Goal: Task Accomplishment & Management: Use online tool/utility

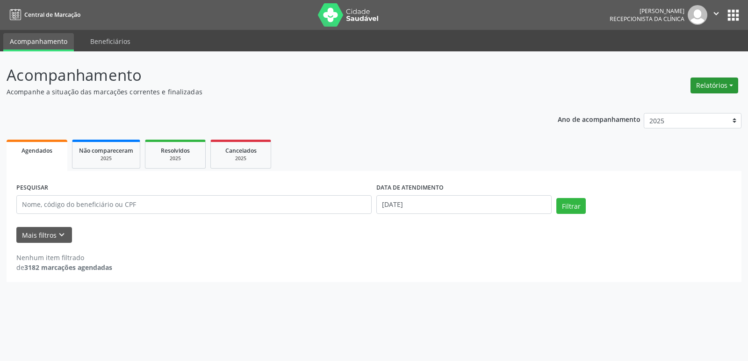
click at [724, 82] on button "Relatórios" at bounding box center [714, 86] width 48 height 16
click at [661, 107] on link "Agendamentos" at bounding box center [688, 105] width 100 height 13
select select "7"
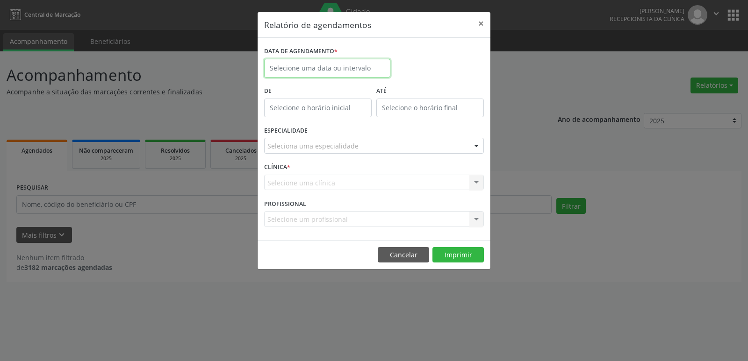
click at [310, 70] on body "Central de Marcação [PERSON_NAME] Recepcionista da clínica  Configurações Sair…" at bounding box center [374, 180] width 748 height 361
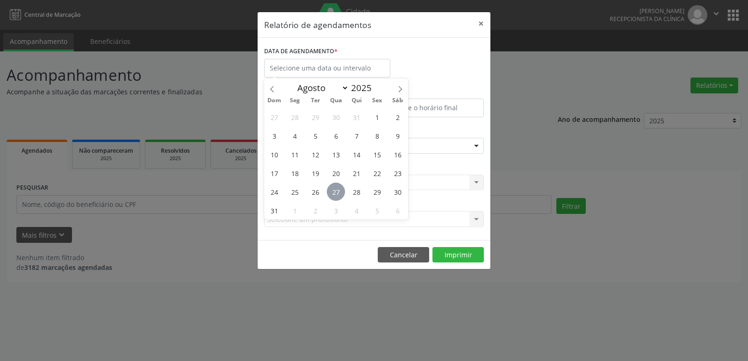
click at [332, 195] on span "27" at bounding box center [336, 192] width 18 height 18
type input "[DATE]"
click at [333, 193] on span "27" at bounding box center [336, 192] width 18 height 18
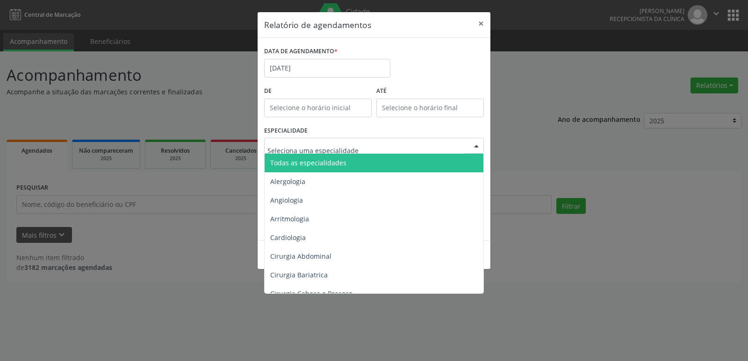
click at [458, 145] on div at bounding box center [374, 146] width 220 height 16
click at [324, 163] on span "Todas as especialidades" at bounding box center [308, 162] width 76 height 9
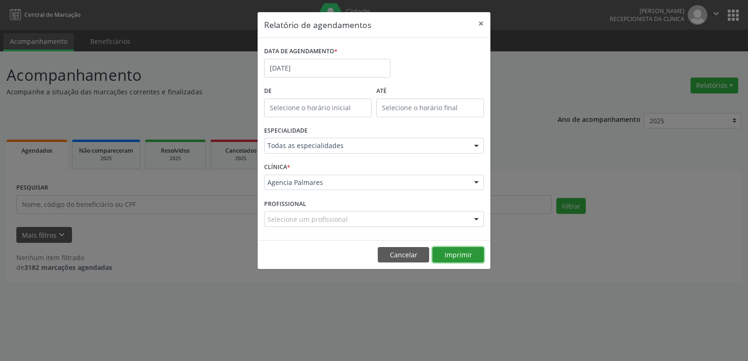
click at [456, 256] on button "Imprimir" at bounding box center [457, 255] width 51 height 16
